Goal: Complete application form: Complete application form

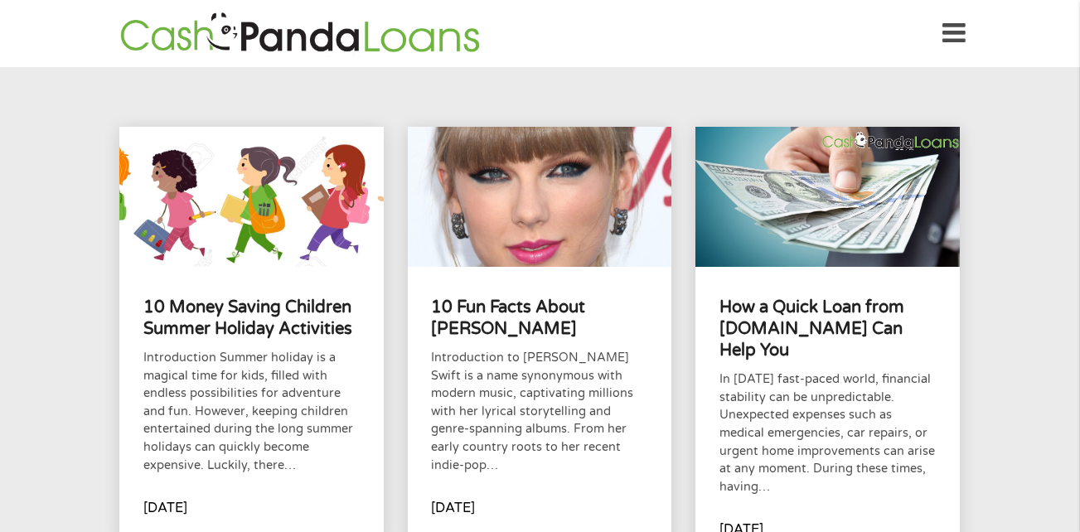
click at [949, 37] on icon at bounding box center [954, 33] width 23 height 41
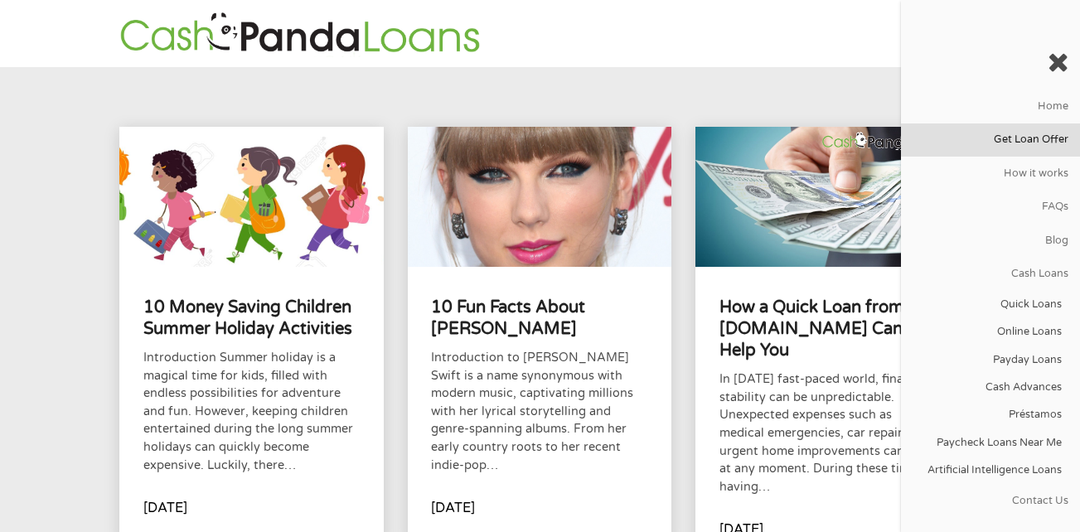
click at [990, 138] on link "Get Loan Offer" at bounding box center [990, 140] width 179 height 33
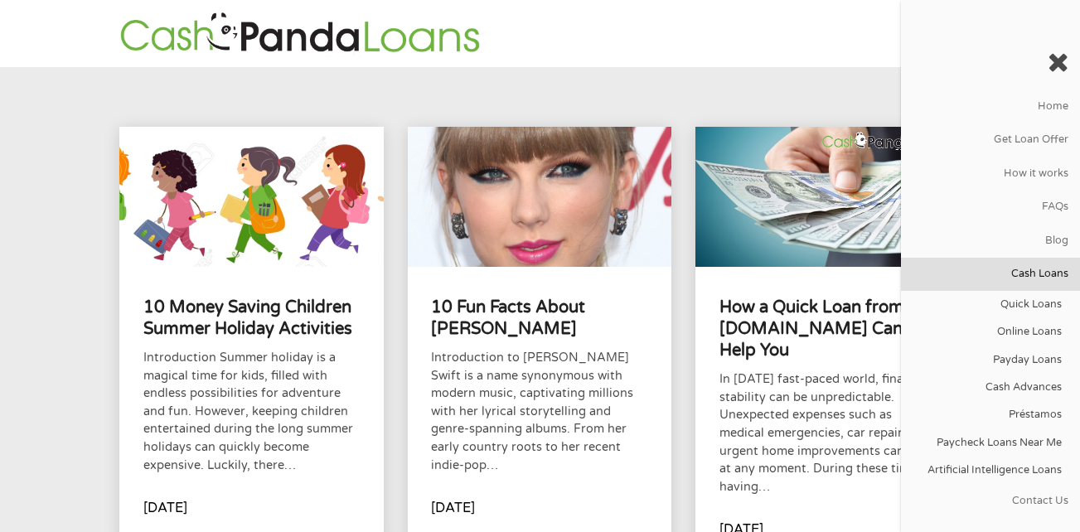
click at [1005, 270] on link "Cash Loans" at bounding box center [990, 274] width 179 height 33
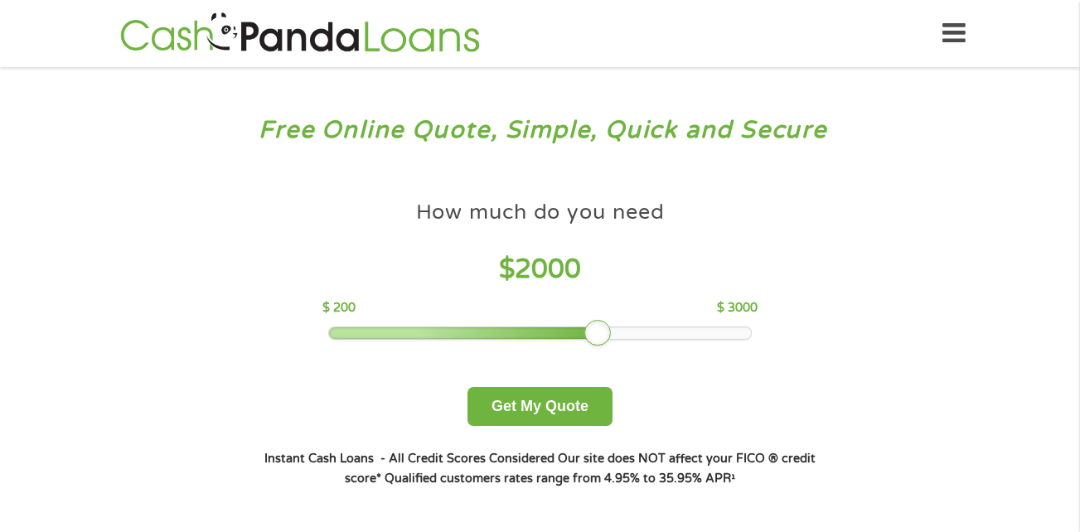
drag, startPoint x: 443, startPoint y: 335, endPoint x: 597, endPoint y: 330, distance: 154.3
click at [597, 330] on div at bounding box center [597, 333] width 27 height 27
click at [555, 405] on button "Get My Quote" at bounding box center [540, 406] width 145 height 39
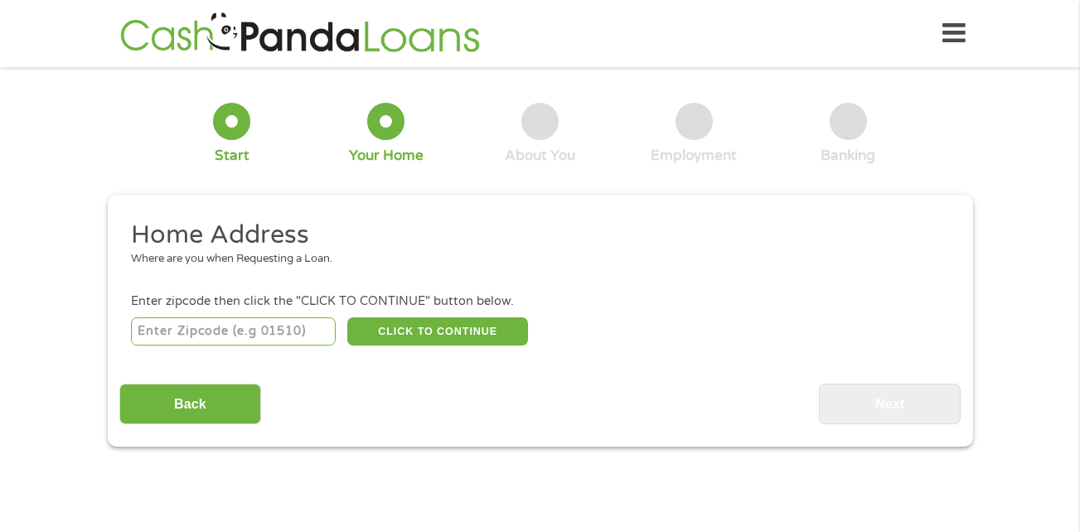
click at [260, 334] on input "number" at bounding box center [233, 331] width 205 height 28
type input "76710"
select select "[US_STATE]"
click at [400, 334] on button "CLICK TO CONTINUE" at bounding box center [437, 331] width 181 height 28
type input "76710"
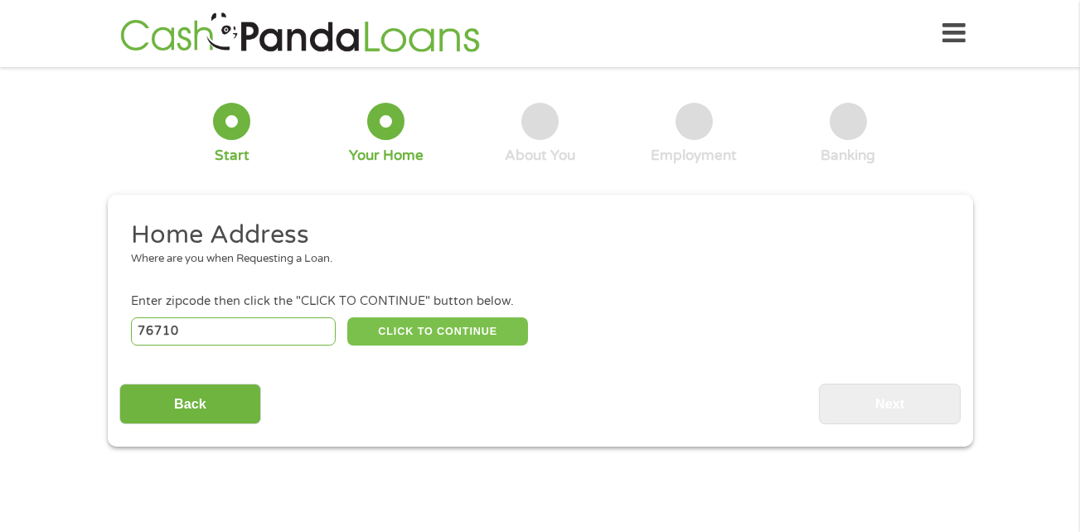
type input "Waco"
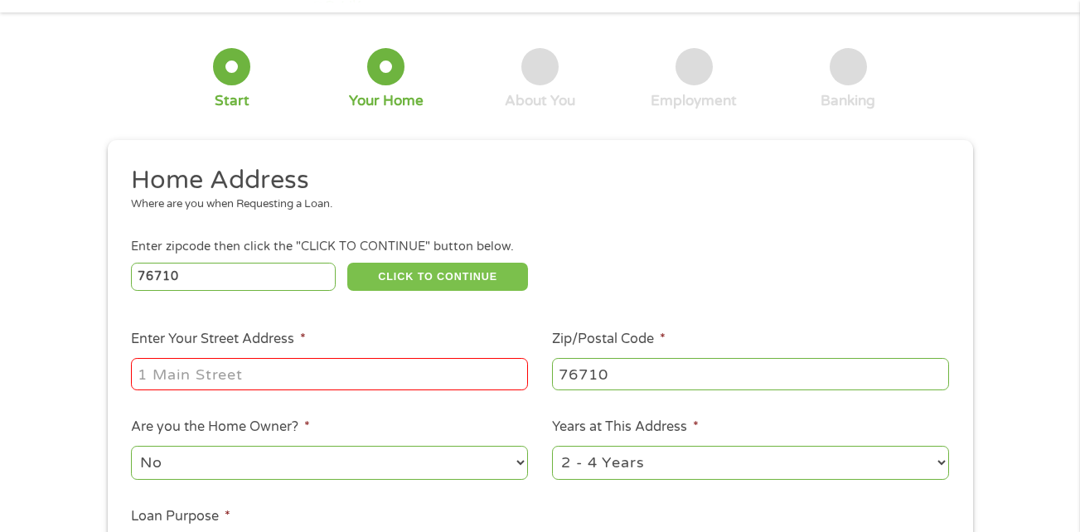
scroll to position [166, 0]
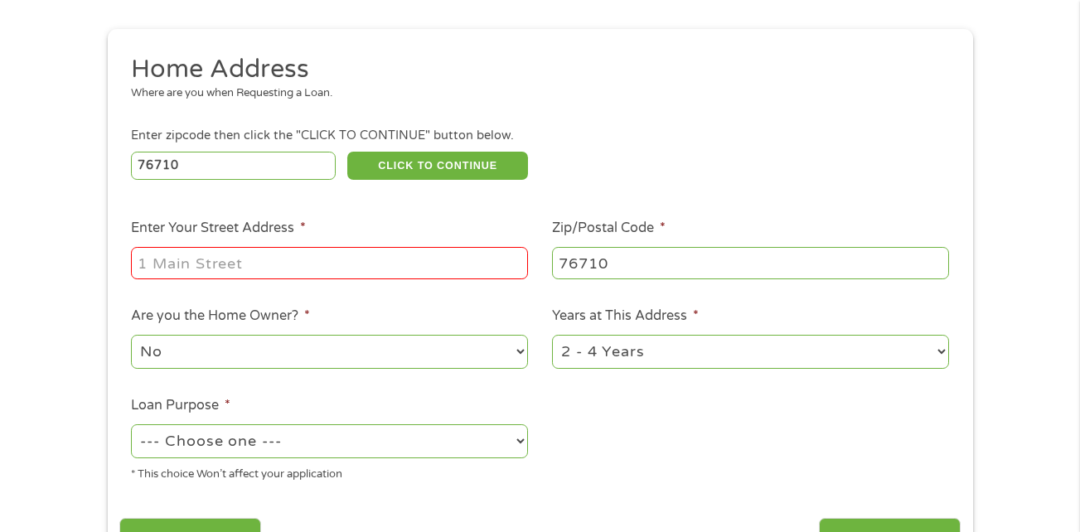
click at [230, 266] on input "Enter Your Street Address *" at bounding box center [329, 263] width 397 height 32
click at [230, 267] on input "Enter Your Street Address *" at bounding box center [329, 263] width 397 height 32
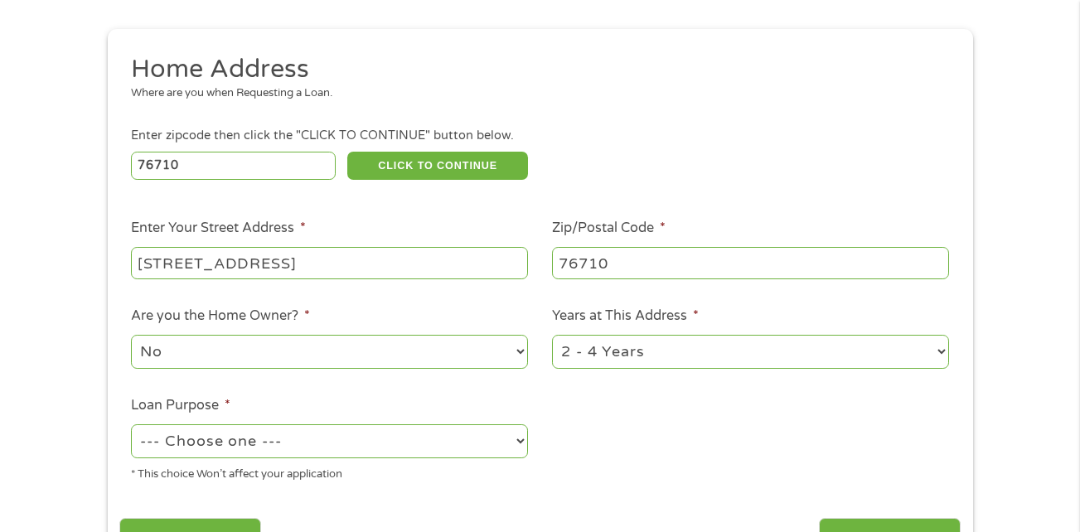
type input "[STREET_ADDRESS]"
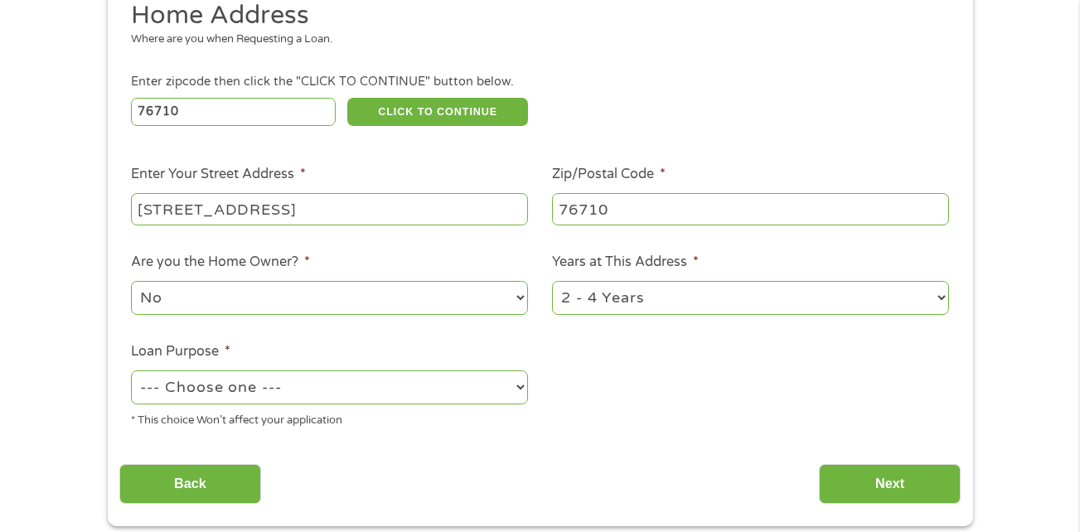
scroll to position [249, 0]
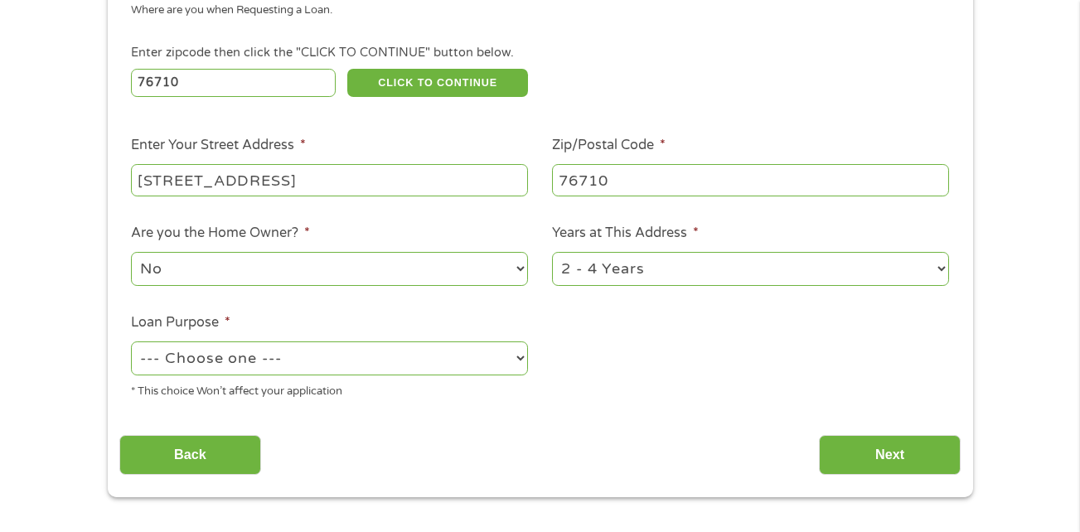
click at [648, 276] on select "1 Year or less 1 - 2 Years 2 - 4 Years Over 4 Years" at bounding box center [750, 269] width 397 height 34
select select "12months"
click at [552, 252] on select "1 Year or less 1 - 2 Years 2 - 4 Years Over 4 Years" at bounding box center [750, 269] width 397 height 34
click at [354, 357] on select "--- Choose one --- Pay Bills Debt Consolidation Home Improvement Major Purchase…" at bounding box center [329, 359] width 397 height 34
select select "shorttermcash"
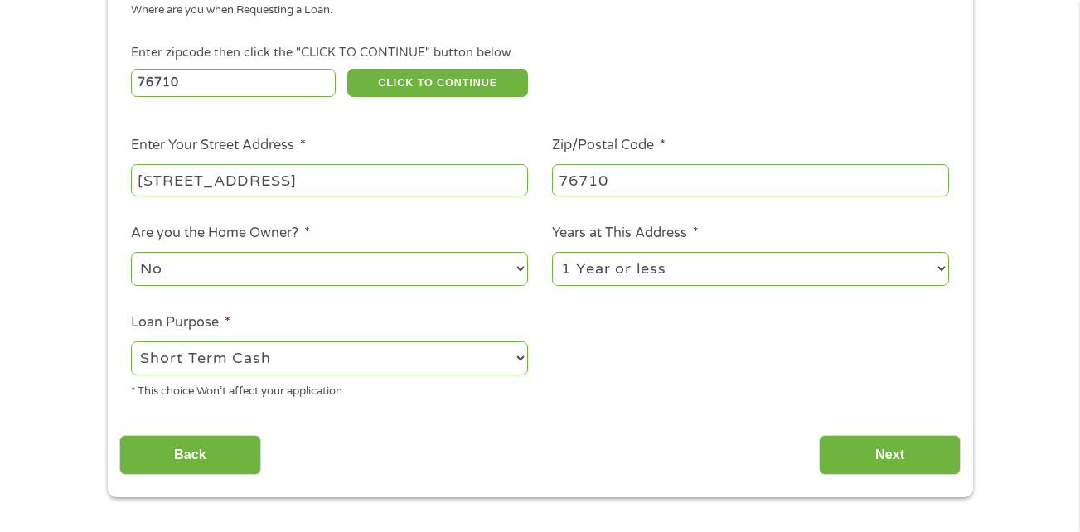
click at [131, 342] on select "--- Choose one --- Pay Bills Debt Consolidation Home Improvement Major Purchase…" at bounding box center [329, 359] width 397 height 34
click at [885, 453] on input "Next" at bounding box center [890, 455] width 142 height 41
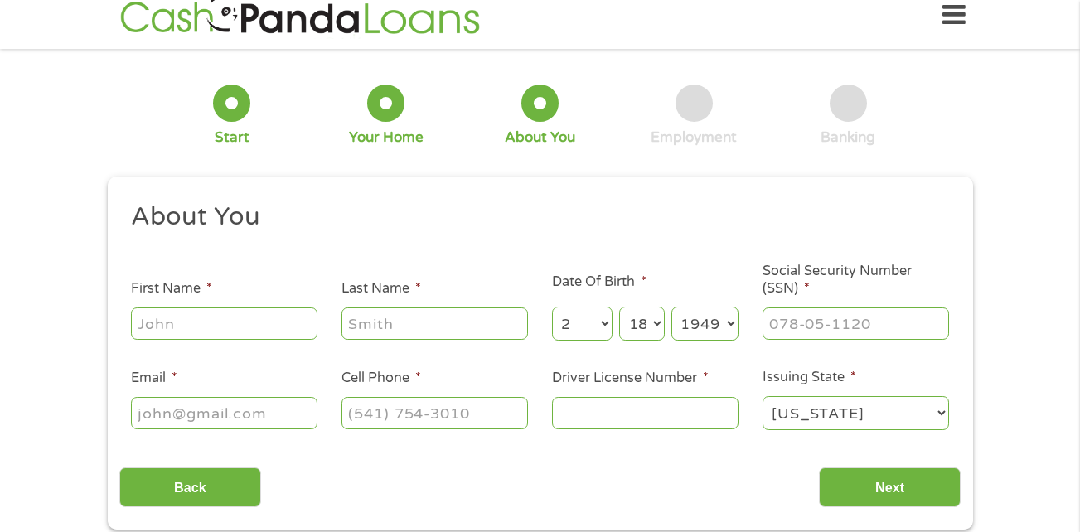
scroll to position [0, 0]
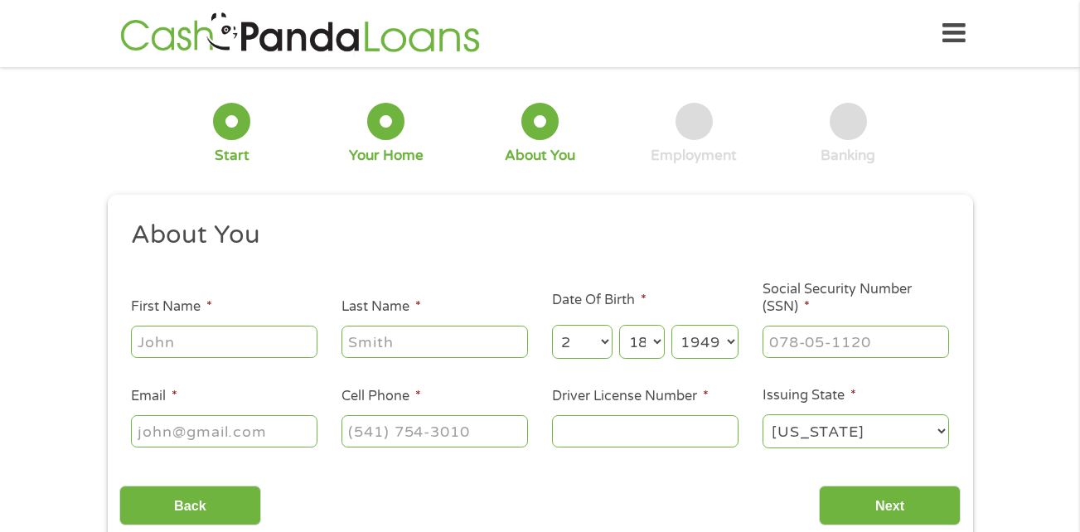
click at [189, 342] on input "First Name *" at bounding box center [224, 342] width 187 height 32
type input "[PERSON_NAME]"
type input "[PERSON_NAME][EMAIL_ADDRESS][DOMAIN_NAME]"
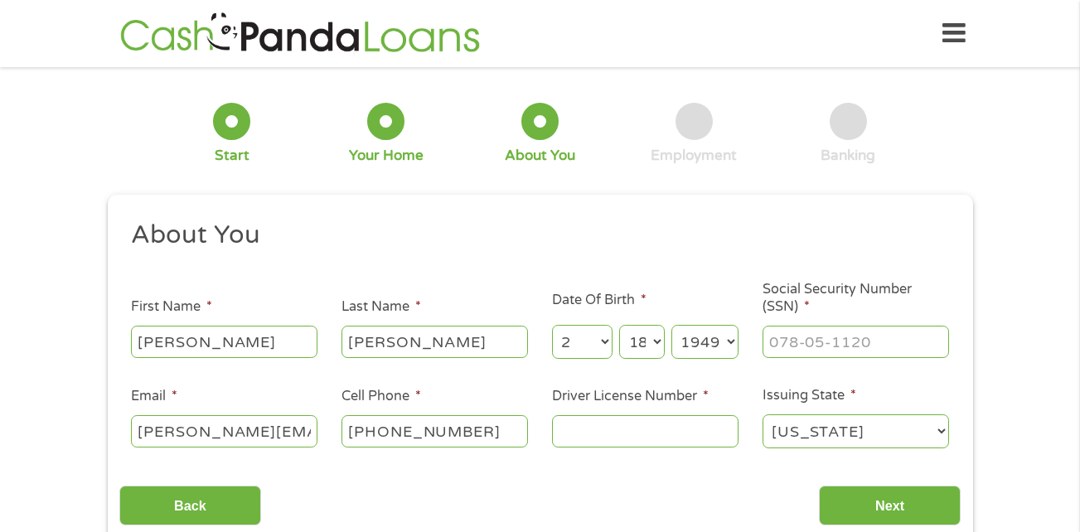
click at [413, 434] on input "[PHONE_NUMBER]" at bounding box center [435, 431] width 187 height 32
click at [414, 431] on input "[PHONE_NUMBER]" at bounding box center [435, 431] width 187 height 32
type input "[PHONE_NUMBER]"
click at [565, 429] on input "Driver License Number *" at bounding box center [645, 431] width 187 height 32
type input "11019271"
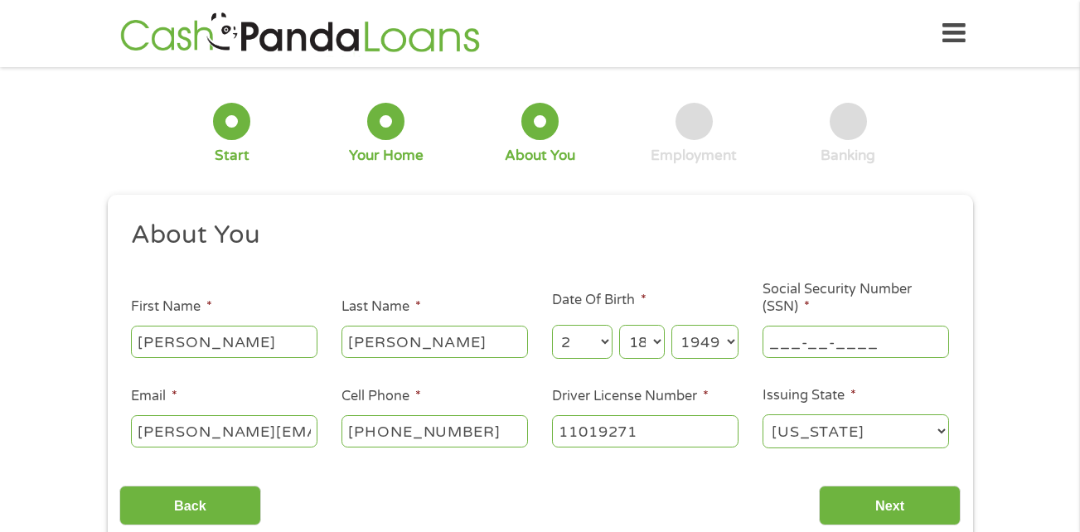
click at [807, 342] on input "___-__-____" at bounding box center [856, 342] width 187 height 32
type input "462-78-9307"
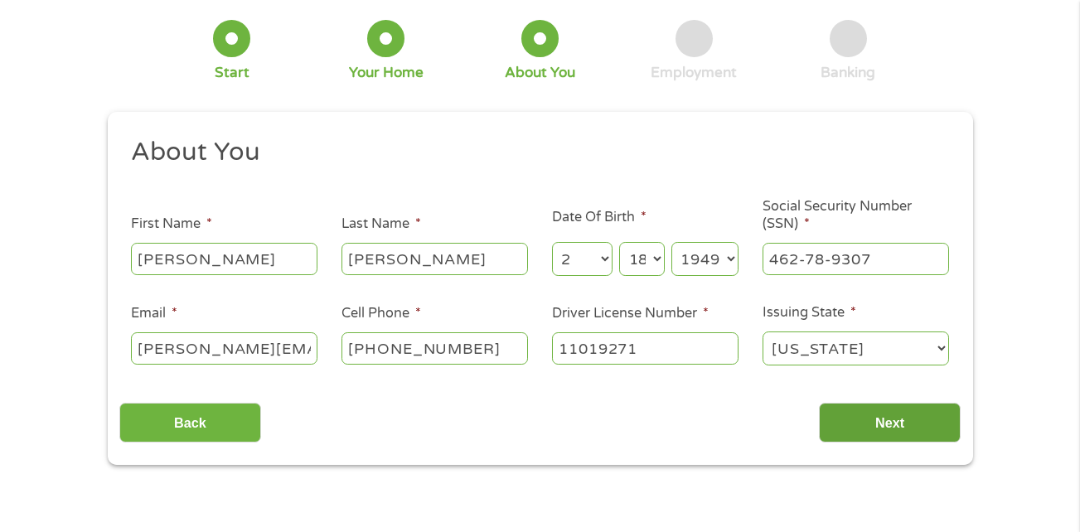
click at [867, 425] on input "Next" at bounding box center [890, 423] width 142 height 41
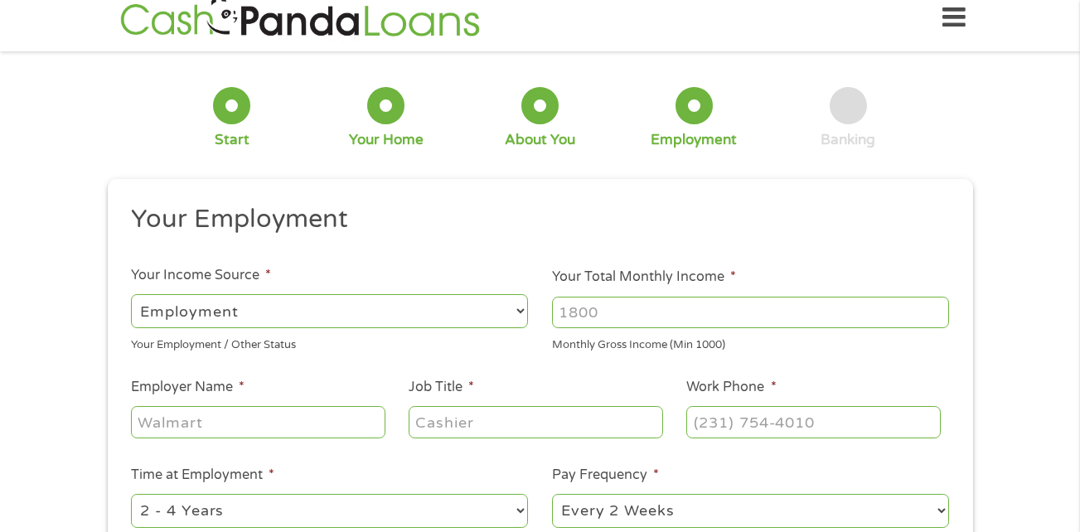
scroll to position [0, 0]
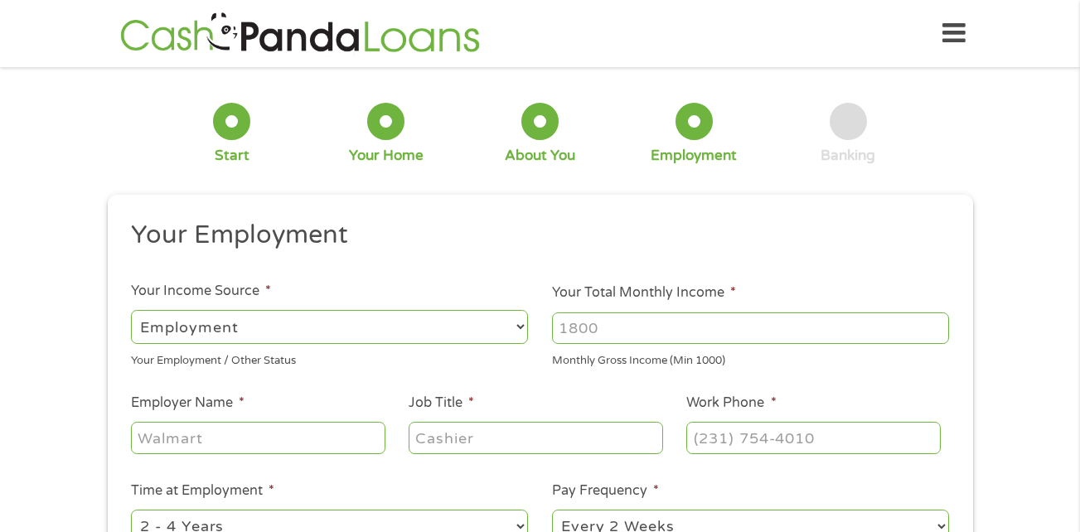
drag, startPoint x: 604, startPoint y: 331, endPoint x: 540, endPoint y: 345, distance: 65.4
click at [540, 345] on li "Your Total Monthly Income * Monthly Gross Income (Min 1000)" at bounding box center [750, 326] width 421 height 86
type input "6"
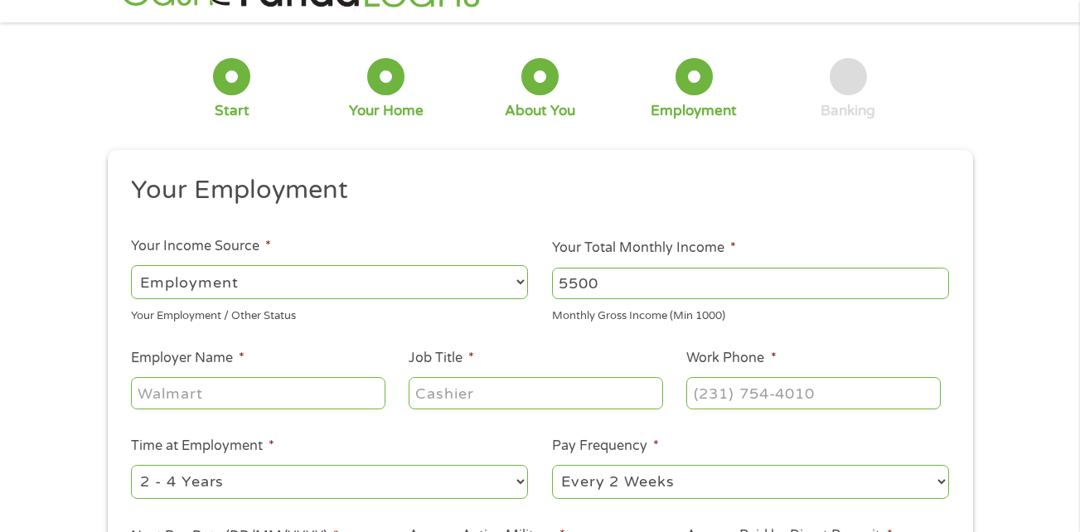
scroll to position [83, 0]
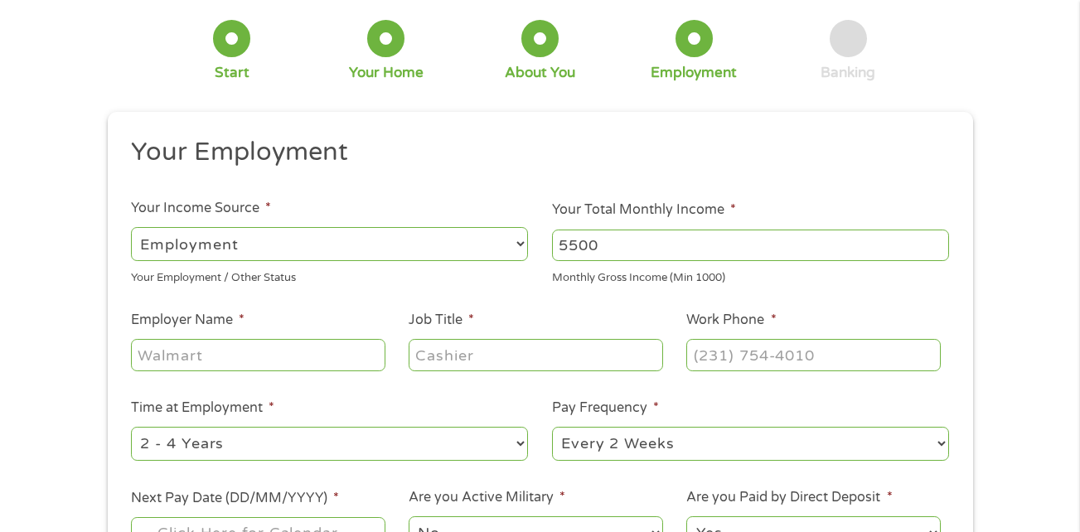
type input "5500"
click at [221, 359] on input "Employer Name *" at bounding box center [258, 355] width 254 height 32
type input "[PERSON_NAME]"
